Goal: Transaction & Acquisition: Purchase product/service

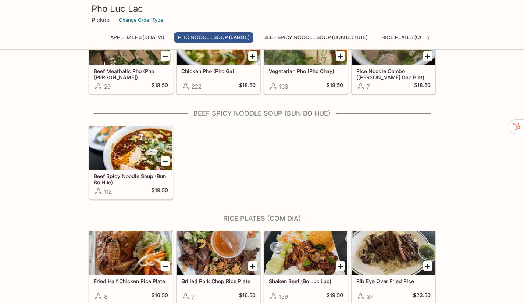
scroll to position [367, 0]
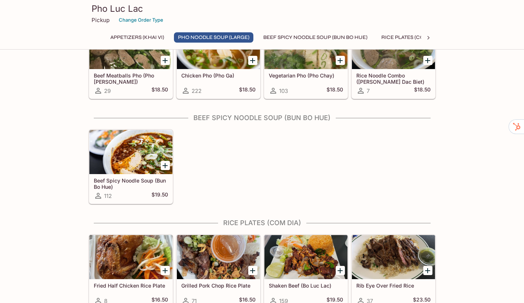
click at [111, 147] on div at bounding box center [130, 152] width 83 height 44
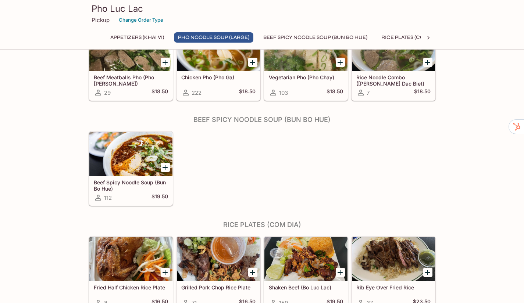
scroll to position [366, 0]
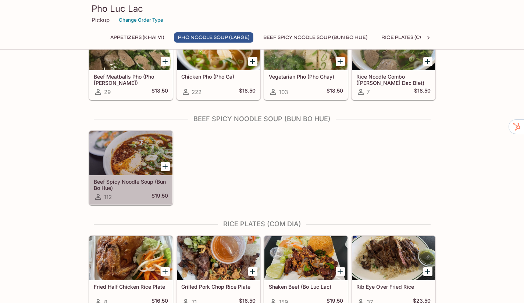
click at [125, 146] on div at bounding box center [130, 153] width 83 height 44
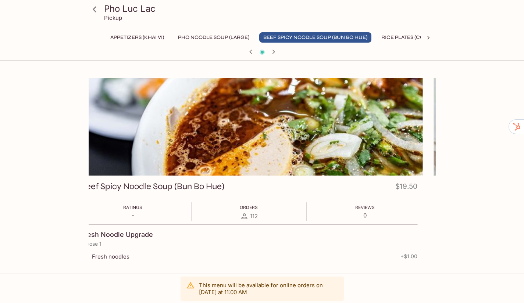
click at [228, 176] on div "Beef Spicy Noodle Soup (Bun Bo Hue) $19.50 Ratings - Orders 112 Reviews 0 Fresh…" at bounding box center [248, 229] width 347 height 106
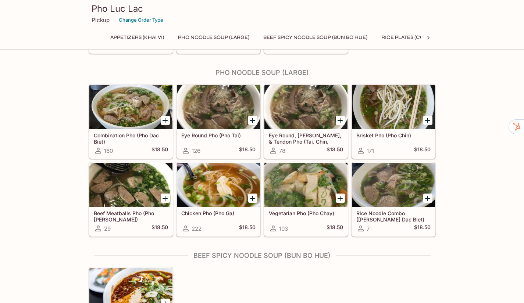
scroll to position [227, 0]
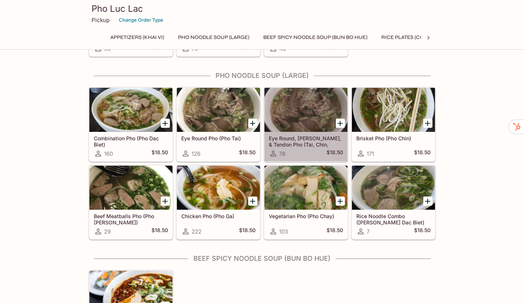
click at [314, 88] on div at bounding box center [305, 110] width 83 height 44
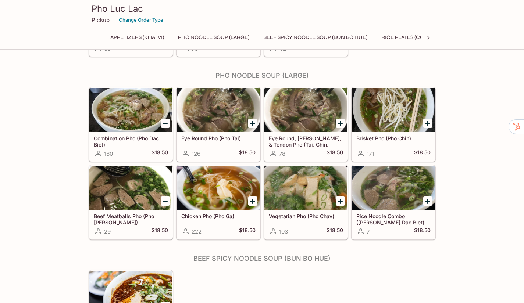
scroll to position [224, 0]
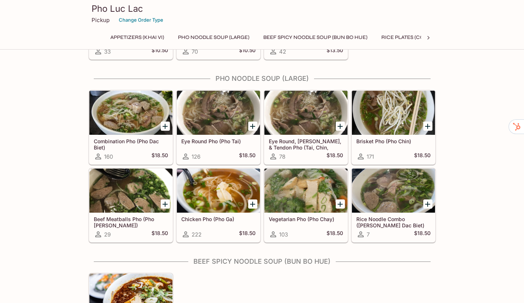
click at [378, 98] on div at bounding box center [393, 113] width 83 height 44
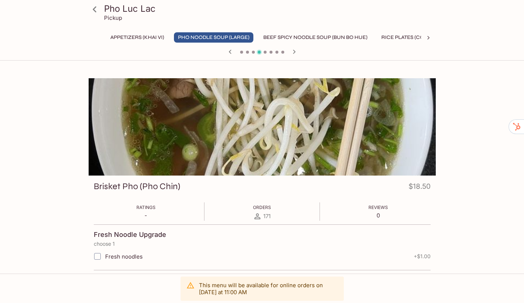
scroll to position [64, 0]
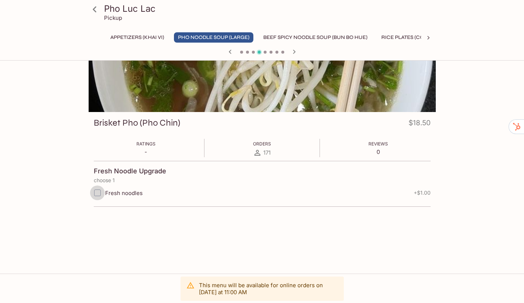
click at [98, 186] on input "Fresh noodles" at bounding box center [97, 193] width 15 height 15
checkbox input "true"
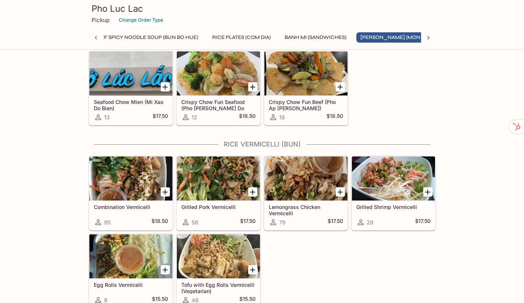
scroll to position [918, 0]
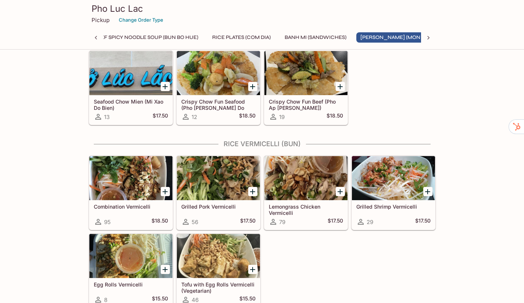
click at [406, 156] on div at bounding box center [393, 178] width 83 height 44
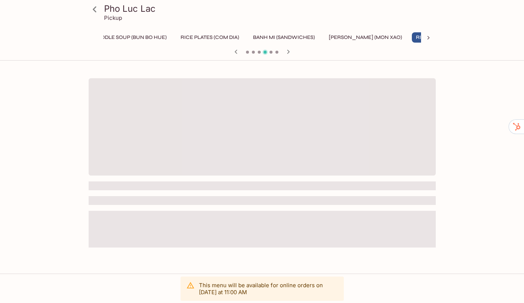
scroll to position [0, 244]
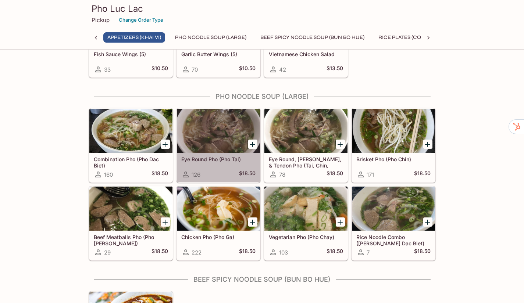
click at [213, 121] on div at bounding box center [218, 131] width 83 height 44
